Goal: Navigation & Orientation: Find specific page/section

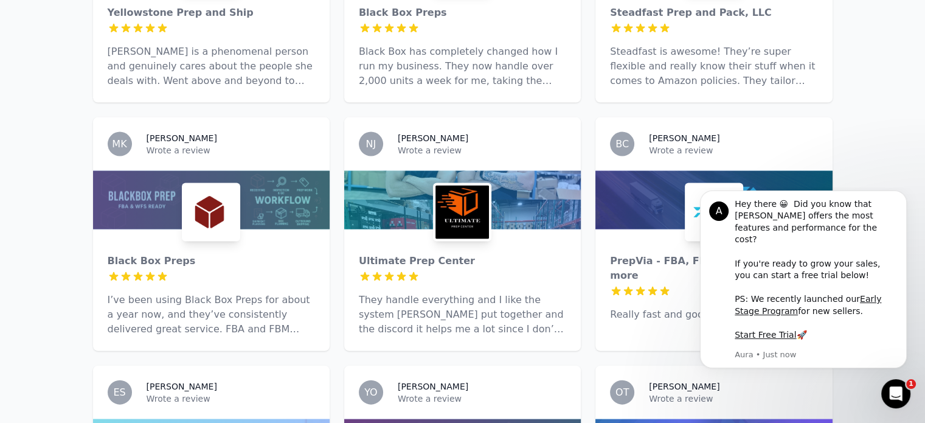
scroll to position [2550, 0]
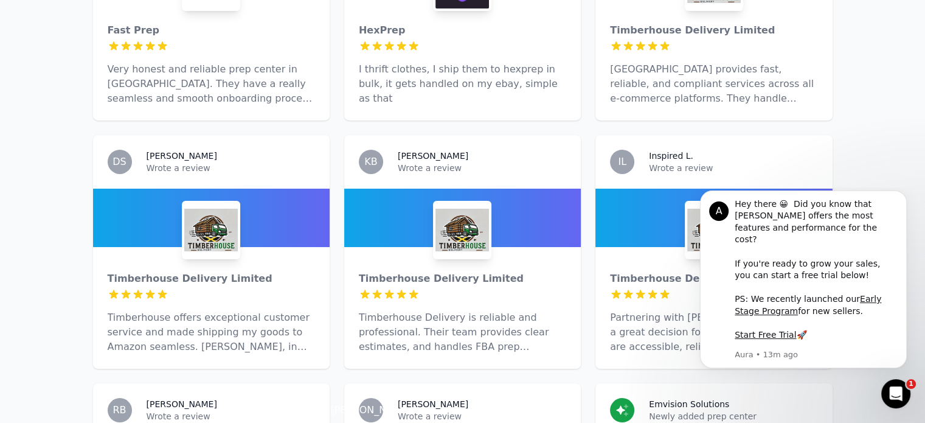
scroll to position [4340, 0]
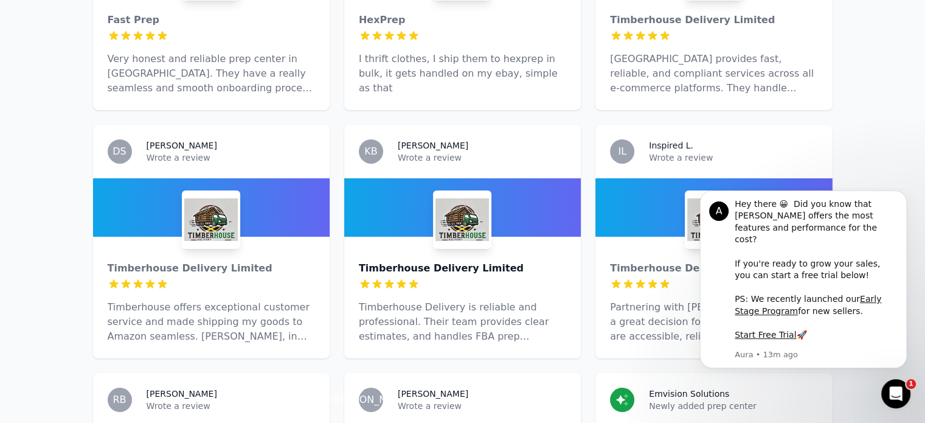
click at [442, 261] on div "Timberhouse Delivery Limited" at bounding box center [462, 268] width 207 height 15
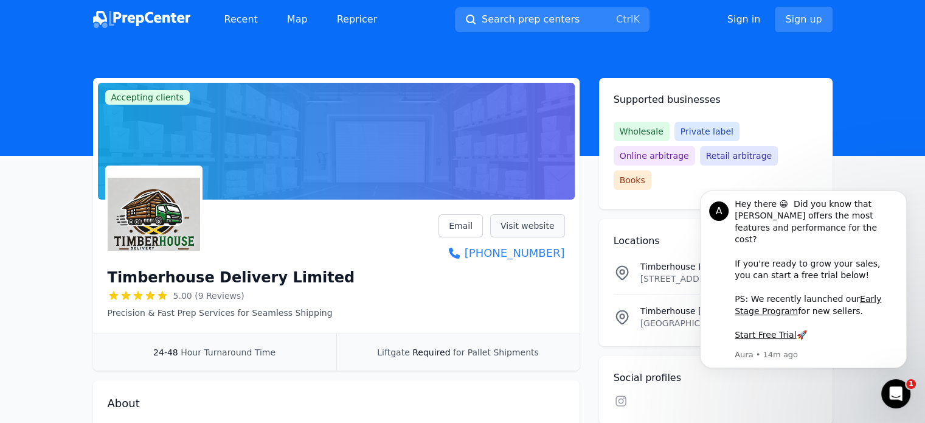
click at [538, 218] on link "Visit website" at bounding box center [527, 225] width 75 height 23
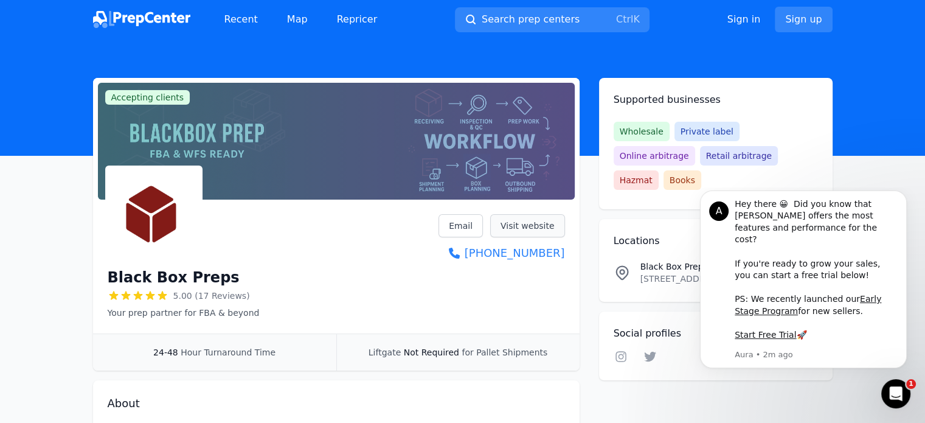
click at [524, 228] on link "Visit website" at bounding box center [527, 225] width 75 height 23
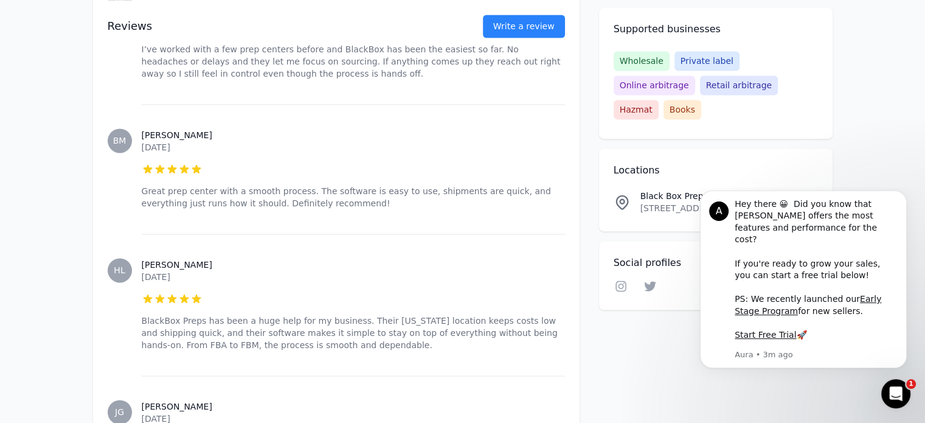
scroll to position [1884, 0]
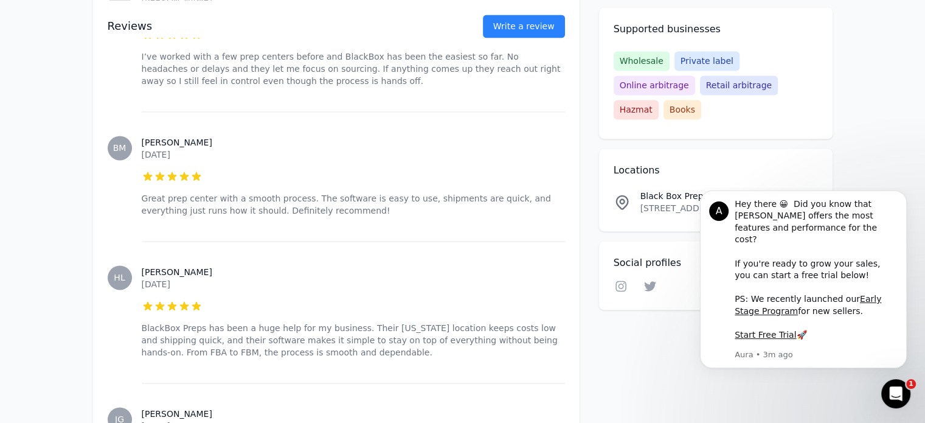
click at [801, 194] on link "View" at bounding box center [800, 202] width 33 height 16
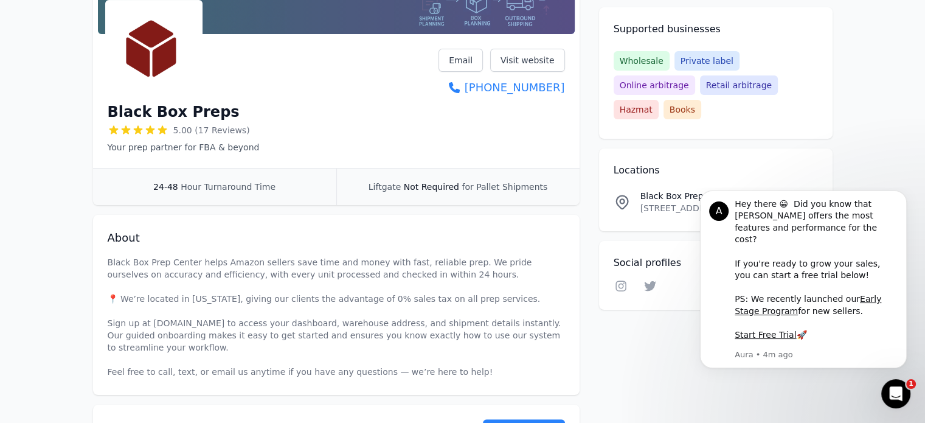
scroll to position [0, 0]
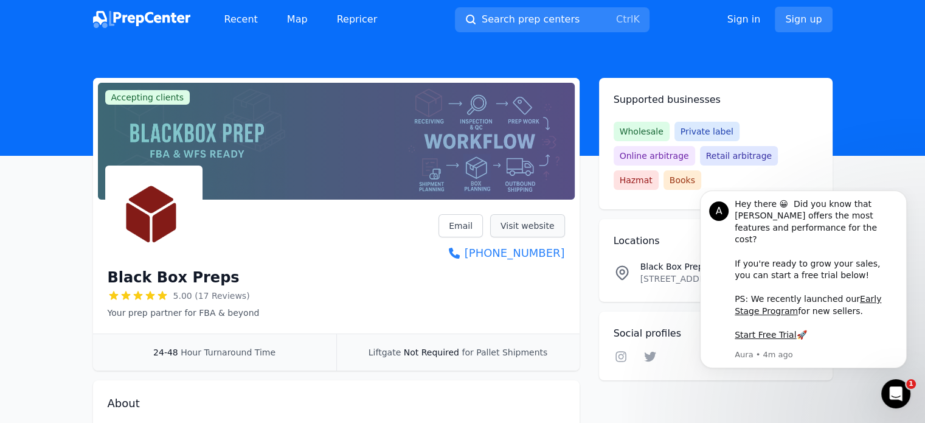
click at [535, 226] on link "Visit website" at bounding box center [527, 225] width 75 height 23
